Goal: Task Accomplishment & Management: Use online tool/utility

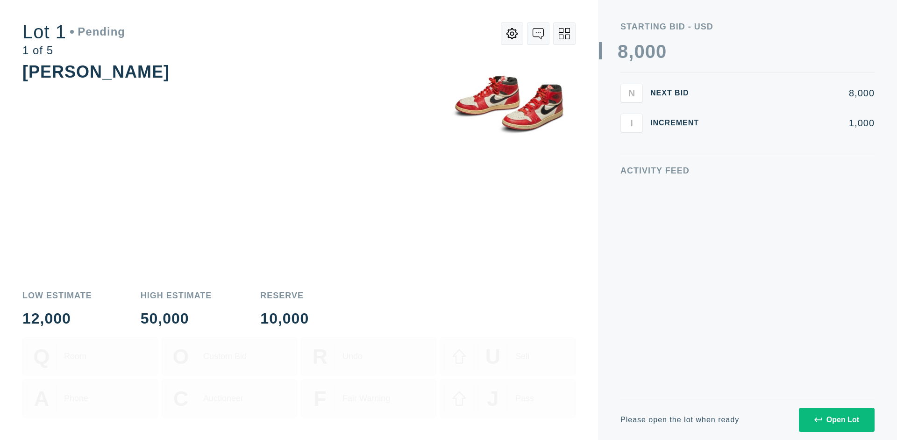
click at [837, 419] on div "Open Lot" at bounding box center [837, 420] width 45 height 8
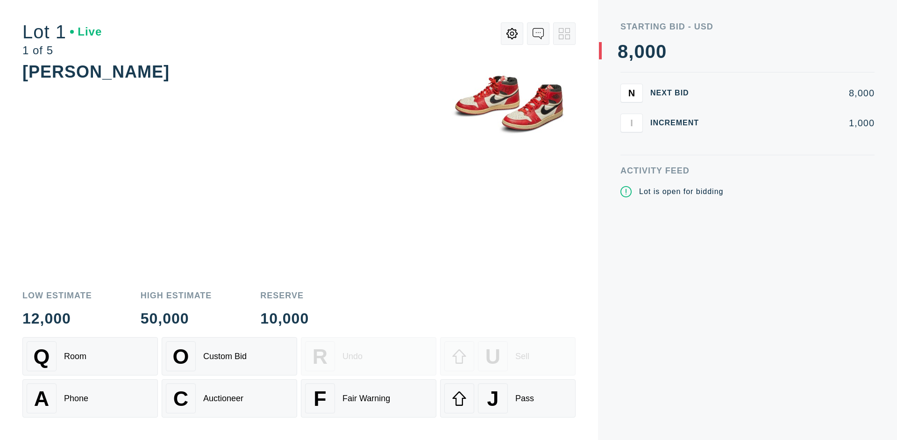
click at [90, 356] on div "Q Room" at bounding box center [90, 356] width 127 height 30
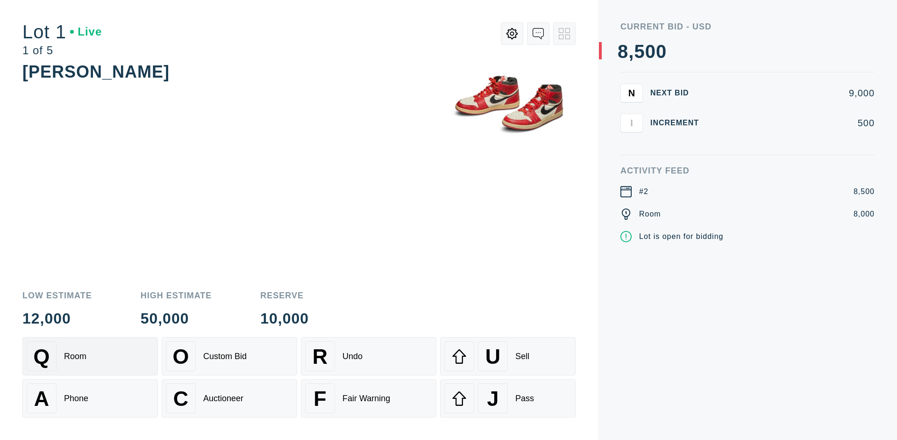
click at [90, 356] on div "Q Room" at bounding box center [90, 356] width 127 height 30
click at [90, 398] on div "A Phone" at bounding box center [90, 398] width 127 height 30
